Goal: Information Seeking & Learning: Learn about a topic

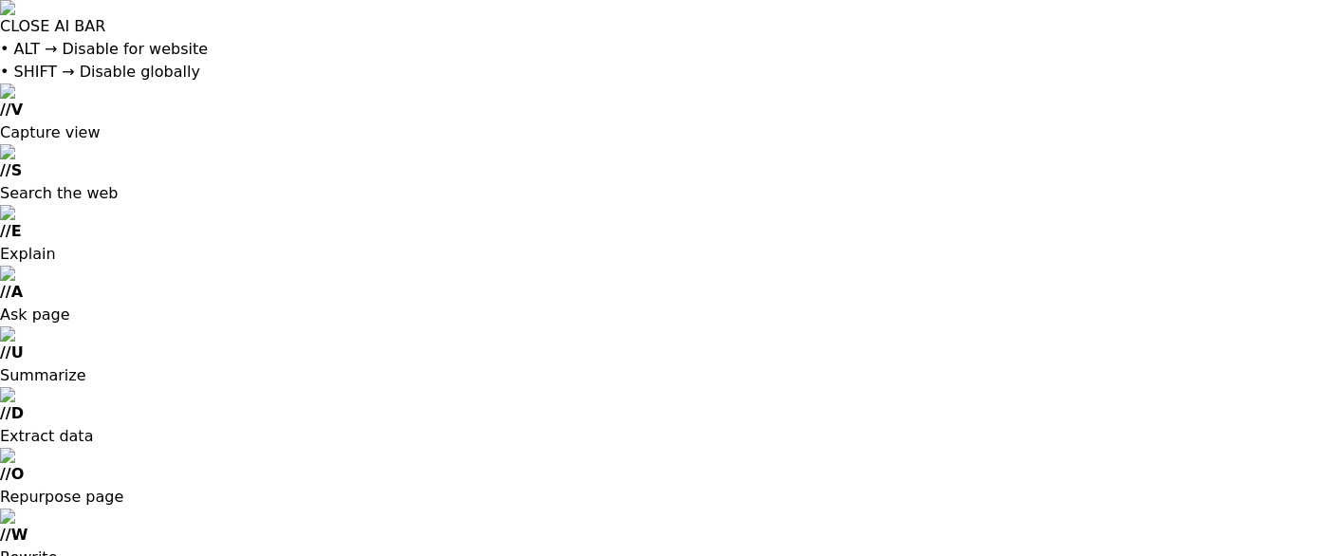
scroll to position [1084, 0]
